Goal: Task Accomplishment & Management: Complete application form

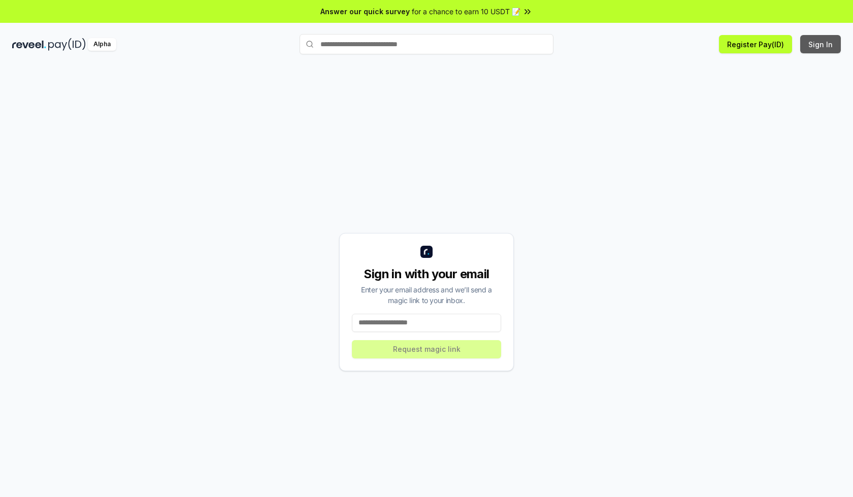
click at [821, 44] on button "Sign In" at bounding box center [820, 44] width 41 height 18
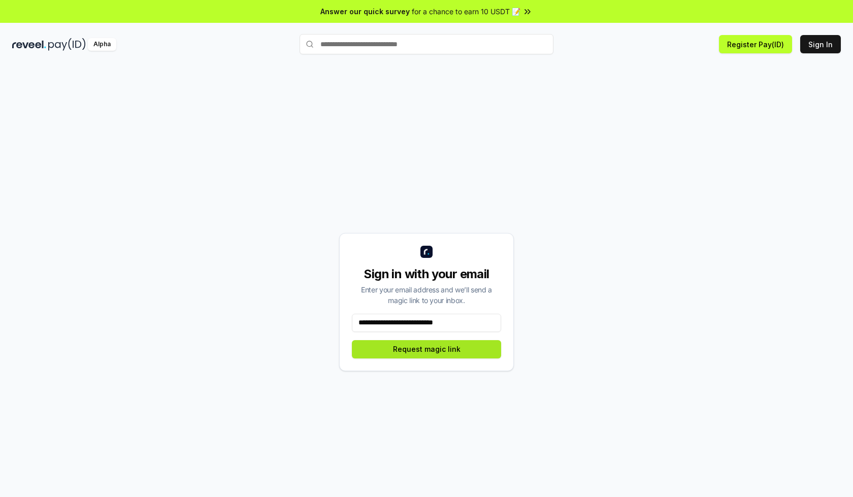
type input "**********"
click at [426, 349] on button "Request magic link" at bounding box center [426, 349] width 149 height 18
